Goal: Information Seeking & Learning: Find specific page/section

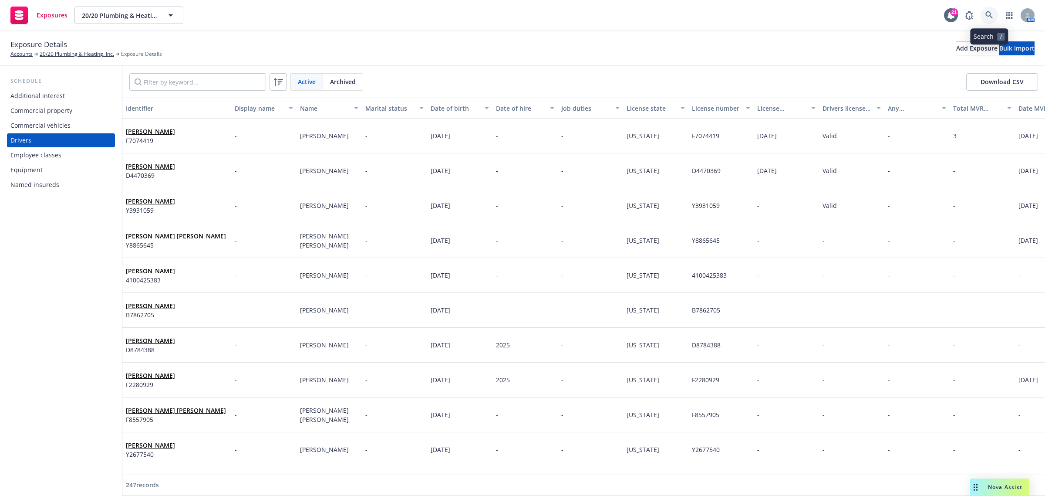
click at [988, 15] on icon at bounding box center [989, 15] width 8 height 8
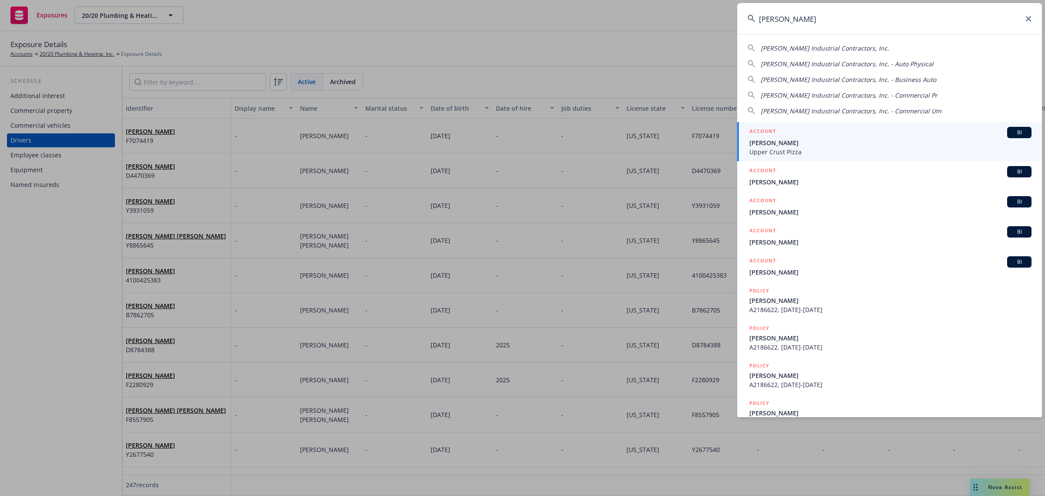
click at [859, 46] on div "[PERSON_NAME] Industrial Contractors, Inc." at bounding box center [890, 48] width 284 height 9
type input "[PERSON_NAME] Industrial Contractors, Inc."
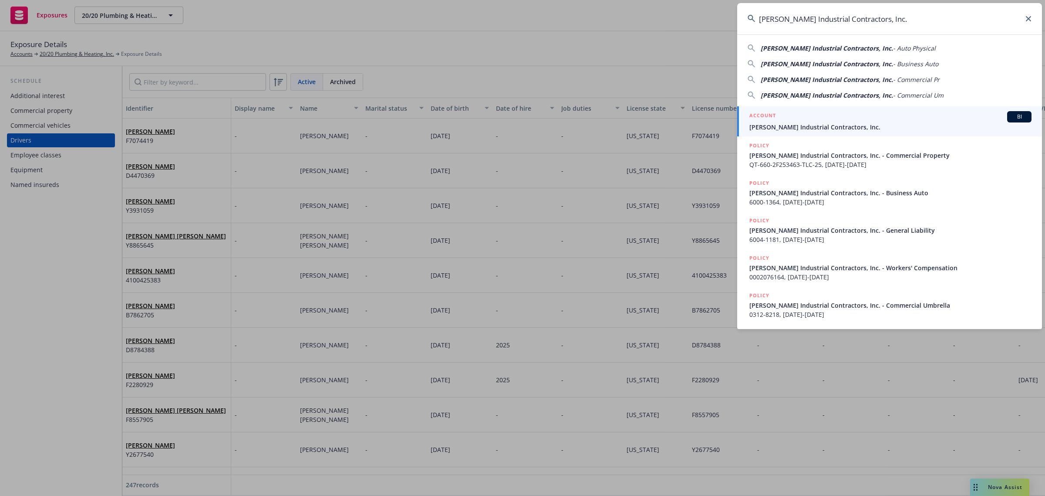
click at [813, 116] on div "ACCOUNT BI" at bounding box center [890, 116] width 282 height 11
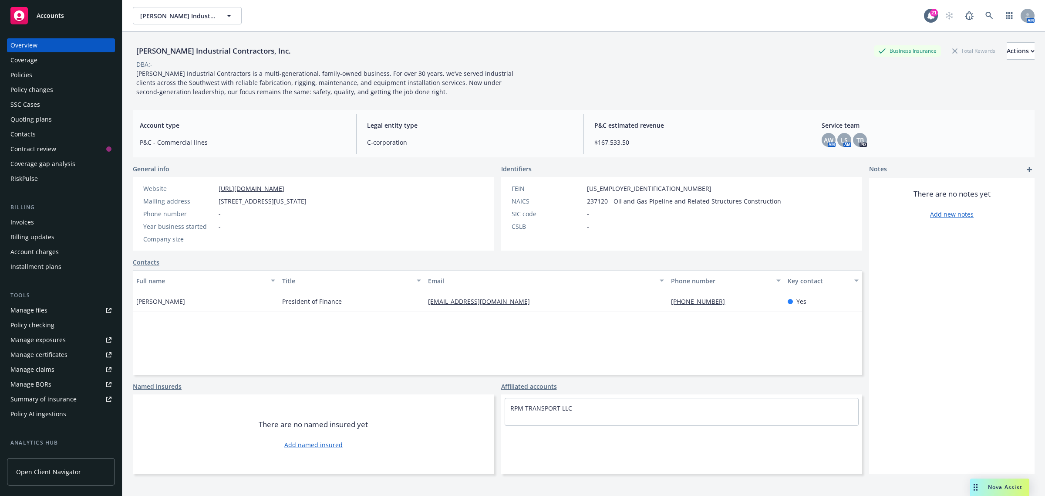
click at [29, 75] on div "Policies" at bounding box center [21, 75] width 22 height 14
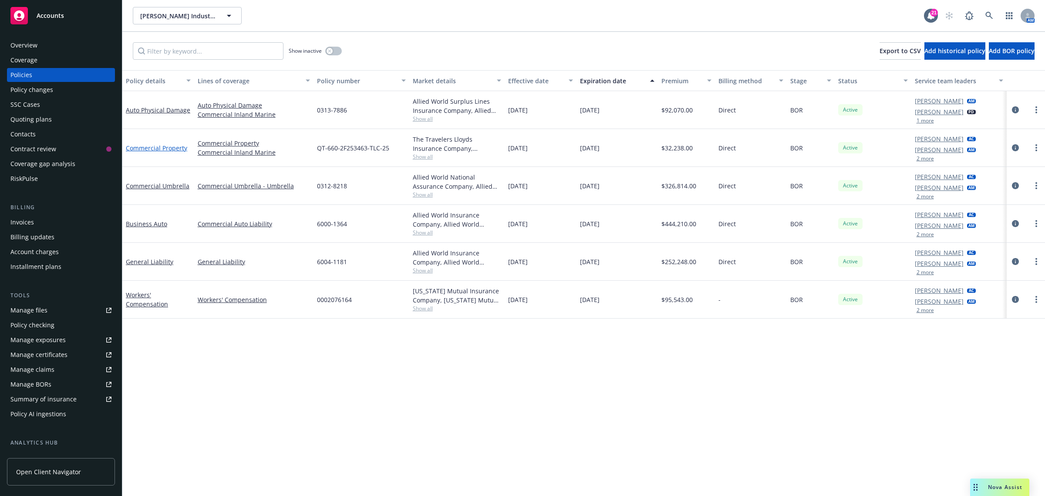
click at [160, 148] on link "Commercial Property" at bounding box center [156, 148] width 61 height 8
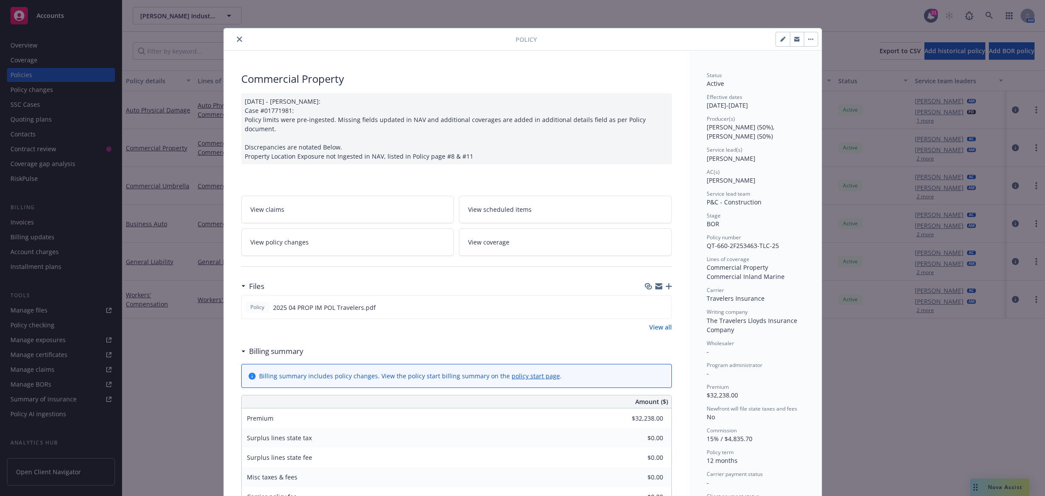
click at [237, 40] on icon "close" at bounding box center [239, 39] width 5 height 5
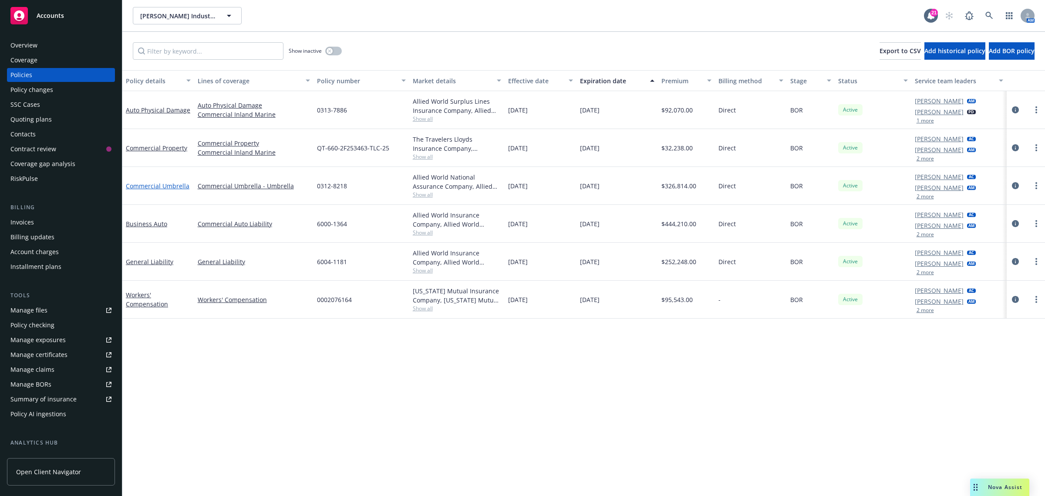
click at [156, 185] on link "Commercial Umbrella" at bounding box center [158, 186] width 64 height 8
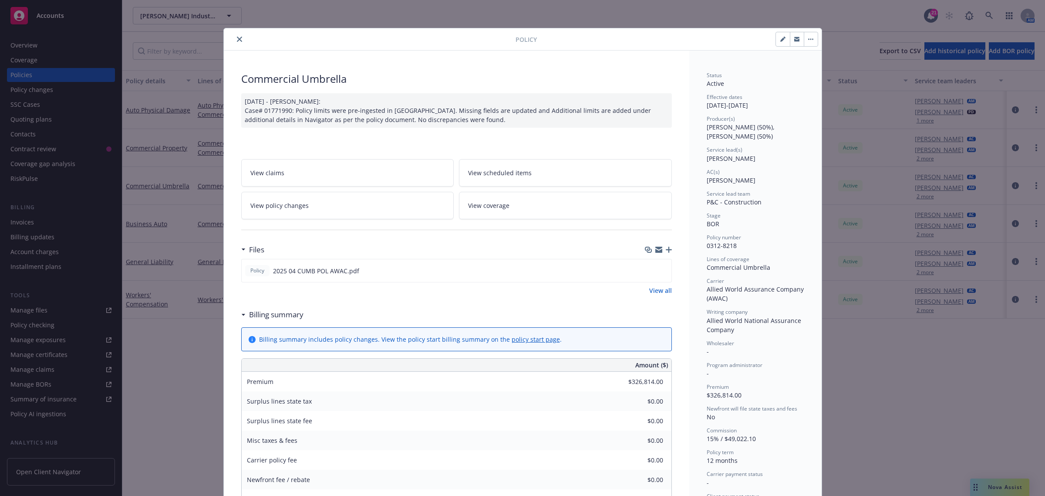
click at [237, 41] on icon "close" at bounding box center [239, 39] width 5 height 5
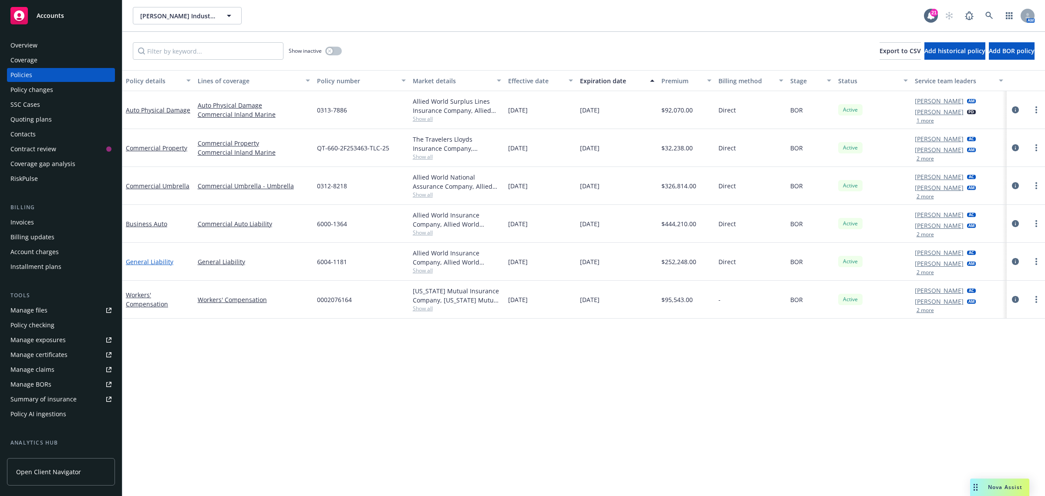
click at [151, 263] on link "General Liability" at bounding box center [149, 261] width 47 height 8
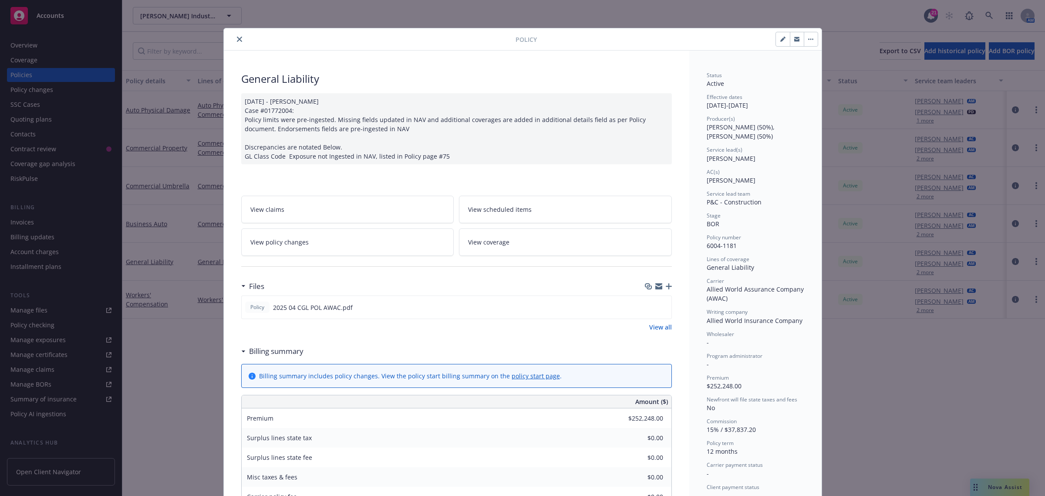
click at [237, 41] on icon "close" at bounding box center [239, 39] width 5 height 5
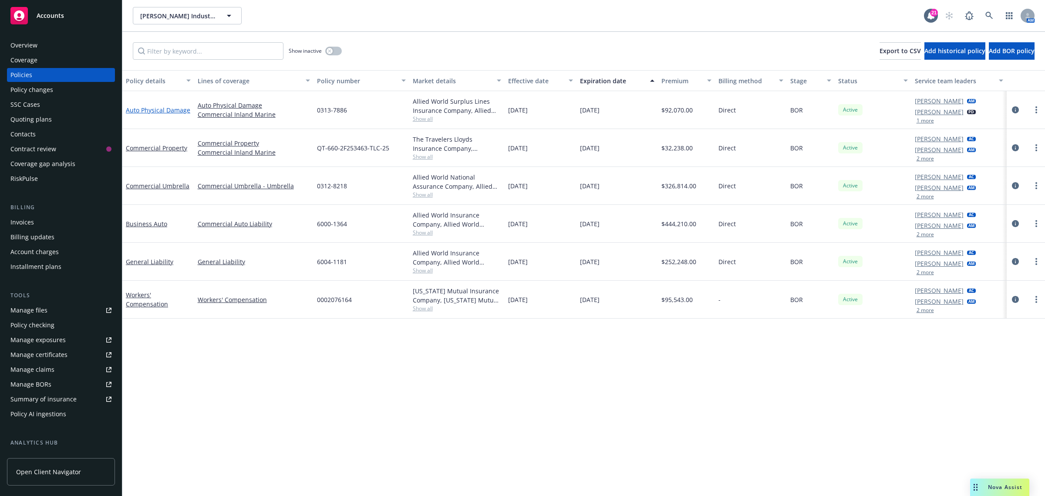
click at [156, 107] on link "Auto Physical Damage" at bounding box center [158, 110] width 64 height 8
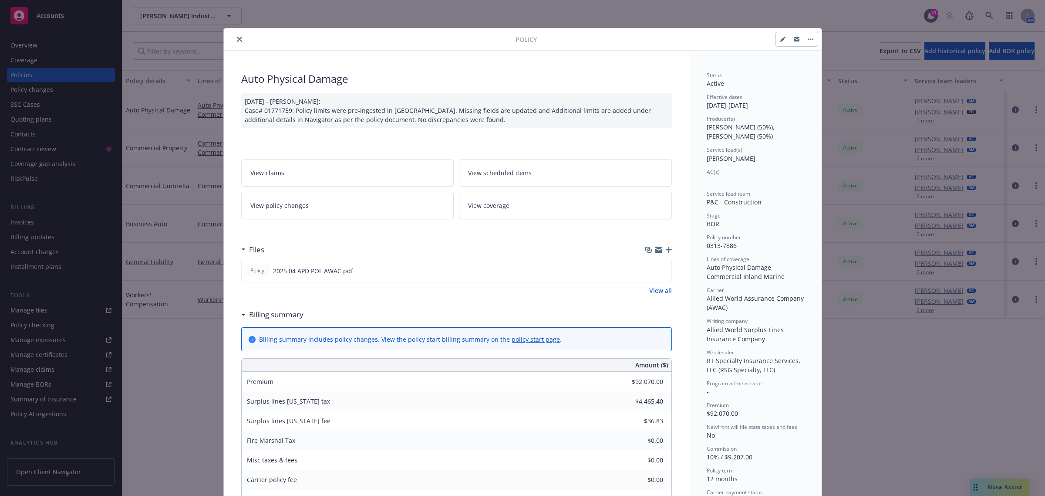
click at [234, 44] on button "close" at bounding box center [239, 39] width 10 height 10
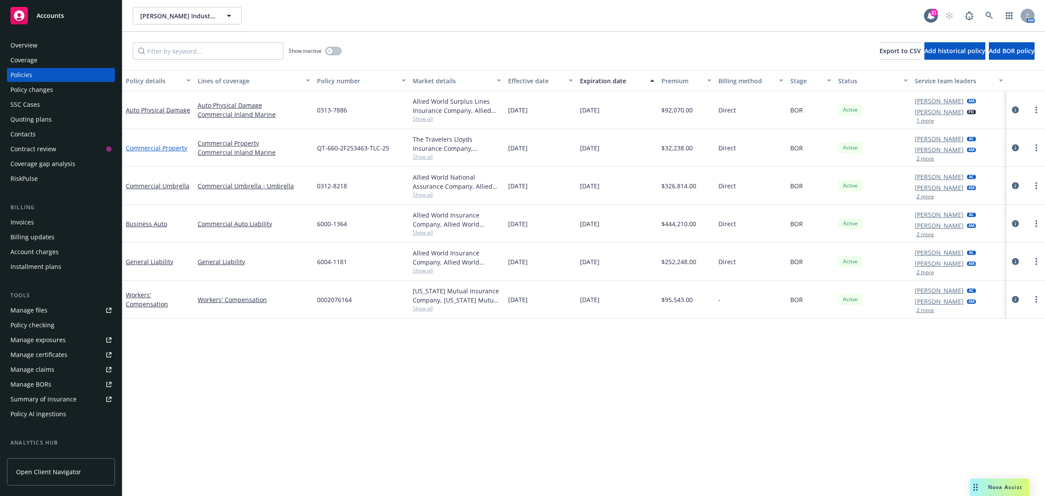
click at [170, 146] on link "Commercial Property" at bounding box center [156, 148] width 61 height 8
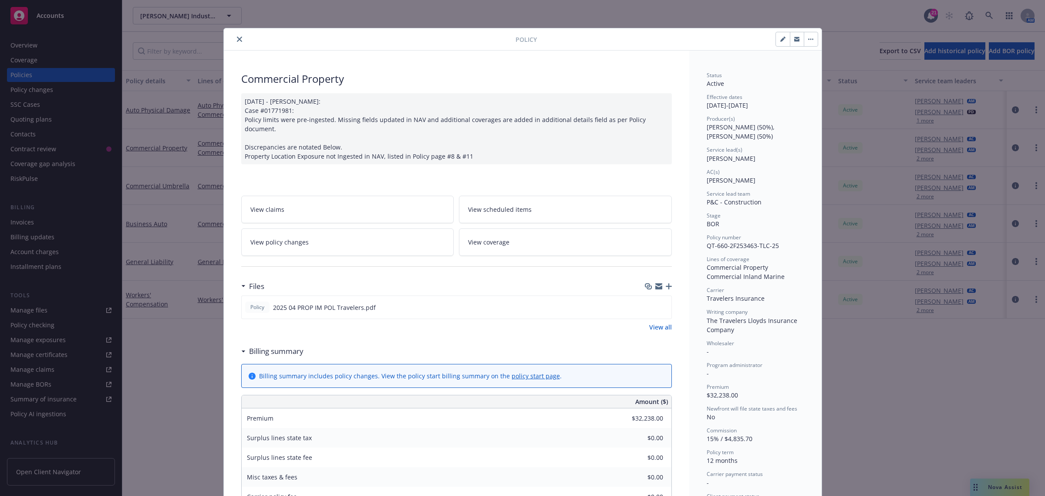
scroll to position [26, 0]
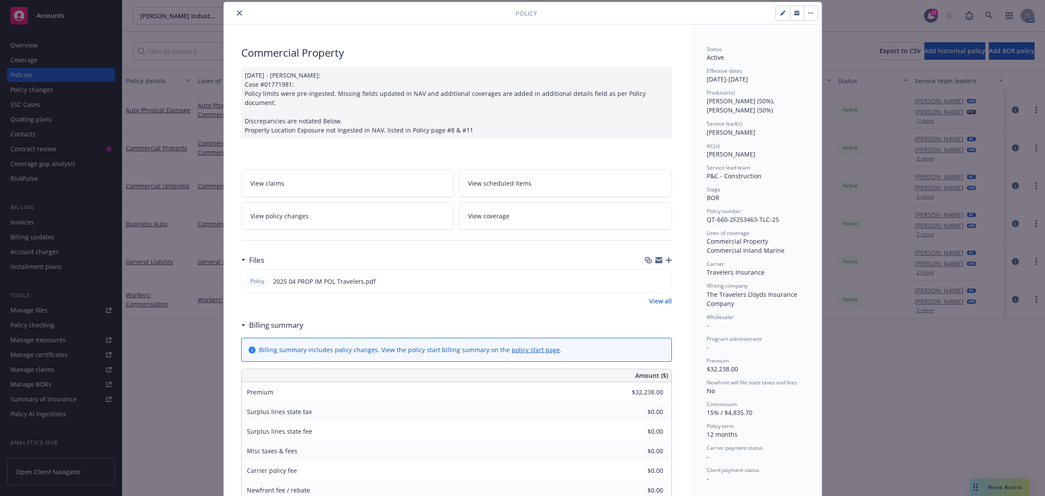
click at [237, 15] on icon "close" at bounding box center [239, 12] width 5 height 5
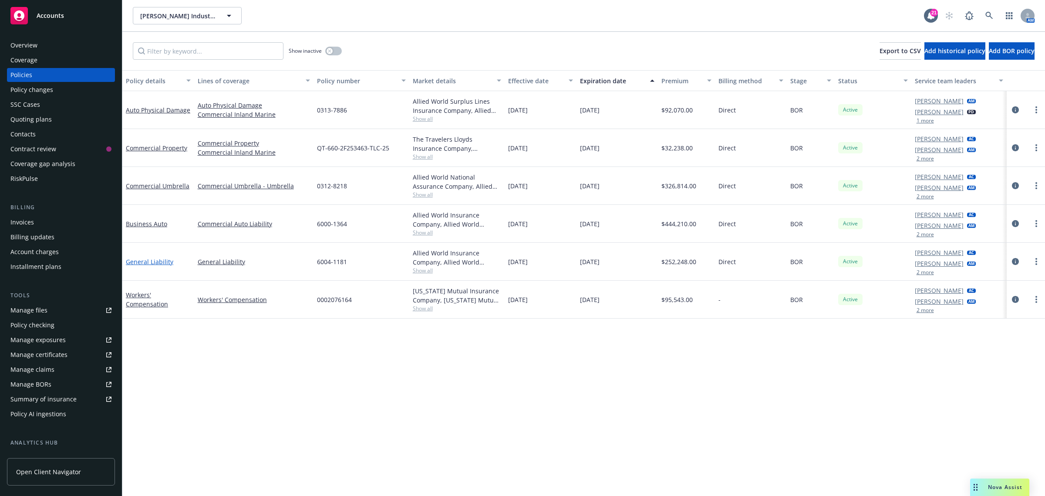
click at [158, 264] on link "General Liability" at bounding box center [149, 261] width 47 height 8
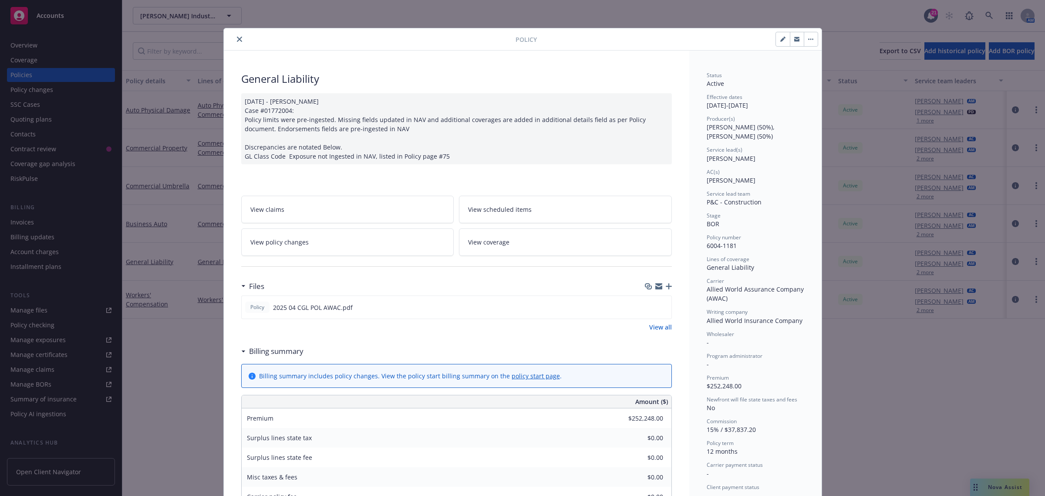
scroll to position [26, 0]
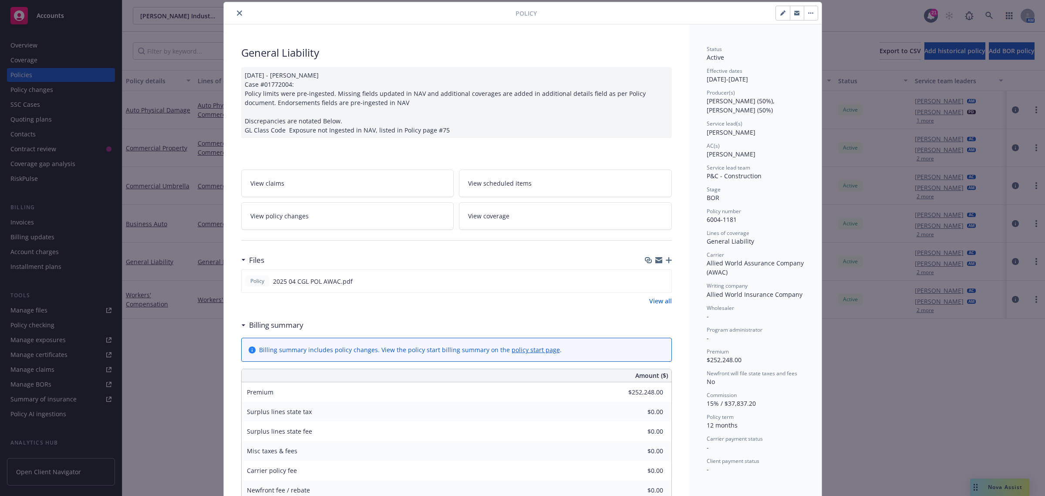
click at [237, 13] on icon "close" at bounding box center [239, 12] width 5 height 5
